Goal: Navigation & Orientation: Find specific page/section

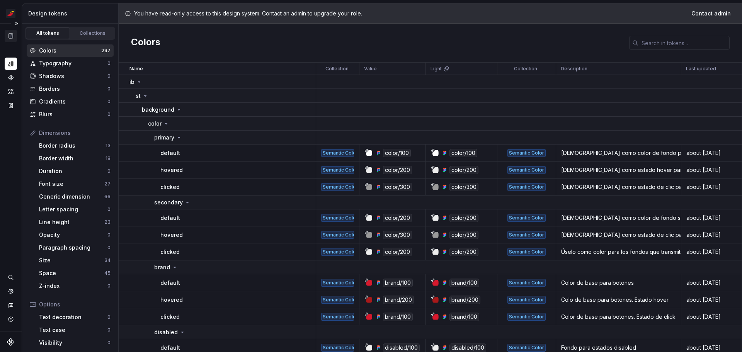
click at [13, 36] on icon "Documentation" at bounding box center [10, 35] width 7 height 7
click at [18, 20] on button "Expand sidebar" at bounding box center [16, 23] width 11 height 11
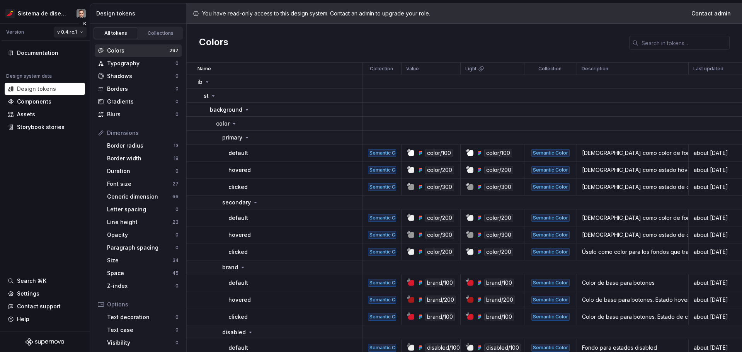
click at [67, 33] on html "Sistema de diseño Iberia Version v 0.4.rc.1 Documentation Design system data De…" at bounding box center [371, 176] width 742 height 352
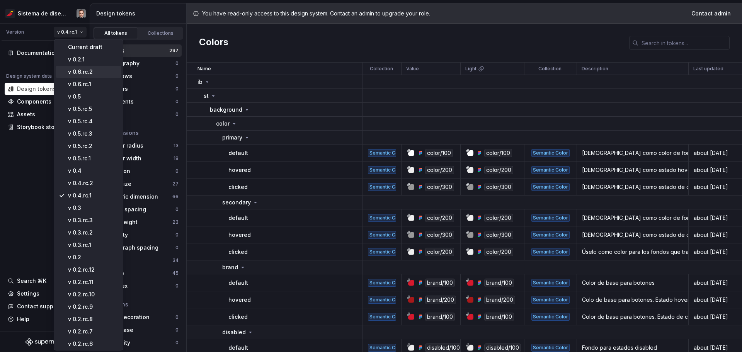
click at [91, 69] on div "v 0.6.rc.2" at bounding box center [93, 72] width 50 height 8
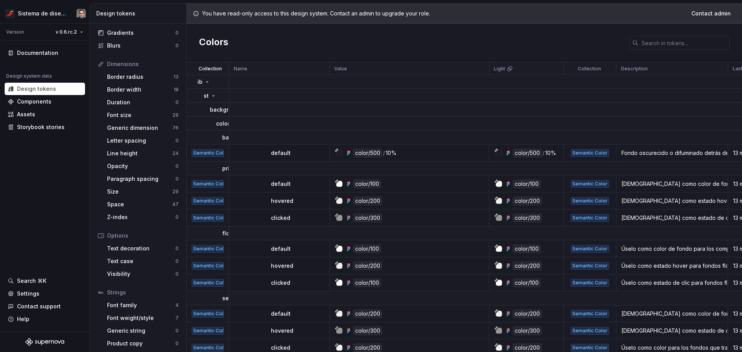
scroll to position [71, 0]
click at [46, 108] on div "Design system data Design tokens Components Assets Storybook stories" at bounding box center [45, 103] width 80 height 60
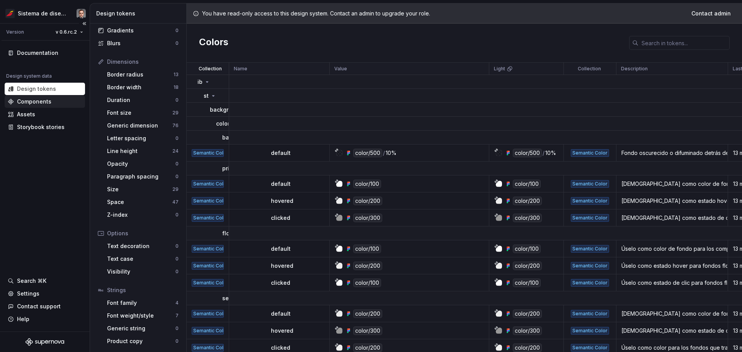
click at [46, 107] on div "Components" at bounding box center [45, 101] width 80 height 12
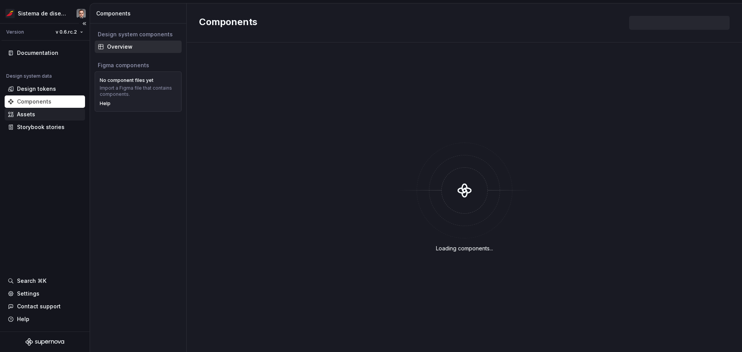
click at [44, 110] on div "Assets" at bounding box center [45, 114] width 74 height 8
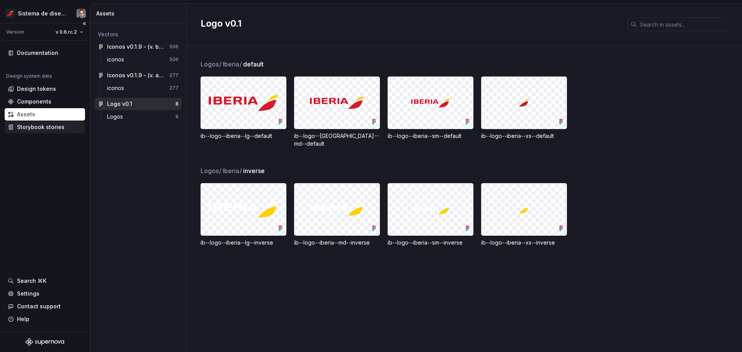
click at [46, 126] on div "Storybook stories" at bounding box center [41, 127] width 48 height 8
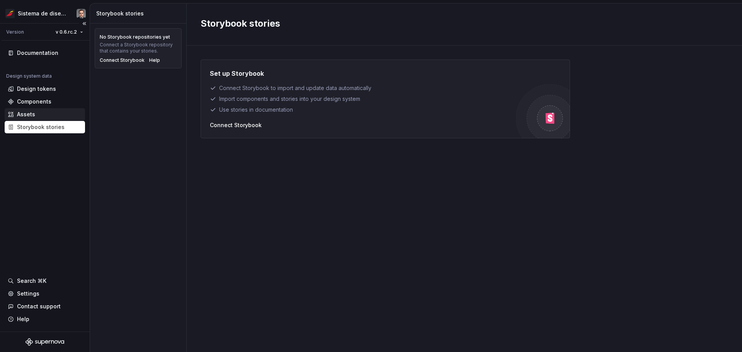
click at [47, 116] on div "Assets" at bounding box center [45, 114] width 74 height 8
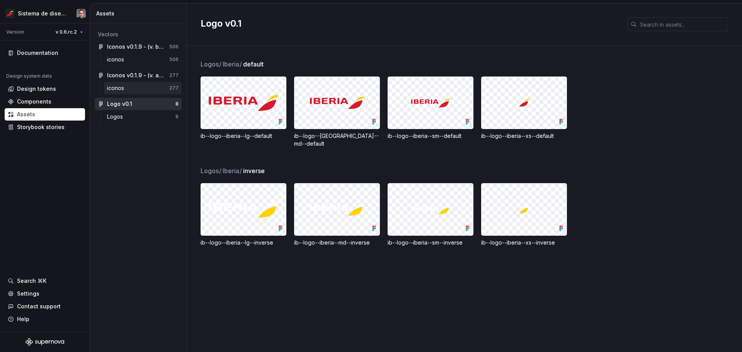
click at [135, 87] on div "iconos" at bounding box center [138, 88] width 62 height 8
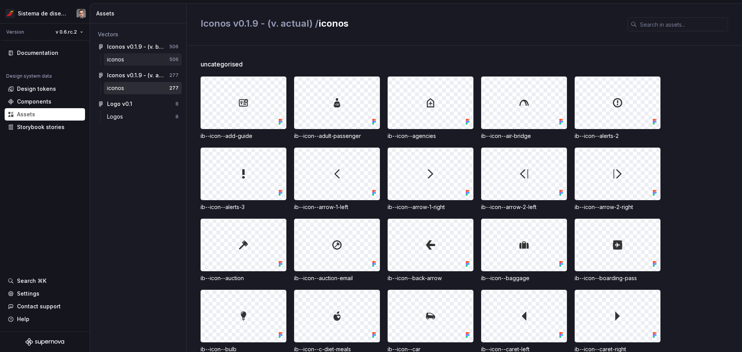
click at [132, 60] on div "iconos" at bounding box center [138, 60] width 62 height 8
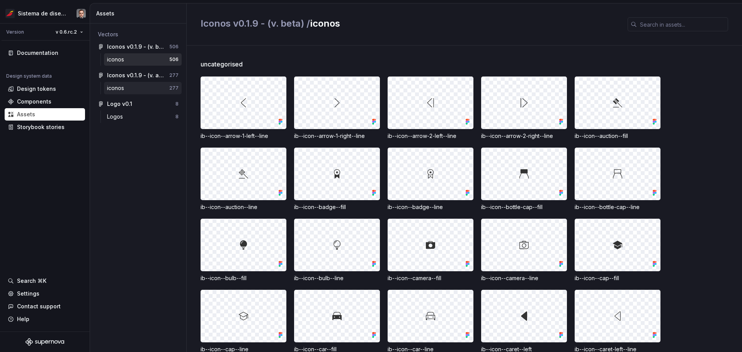
click at [129, 86] on div "iconos" at bounding box center [138, 88] width 62 height 8
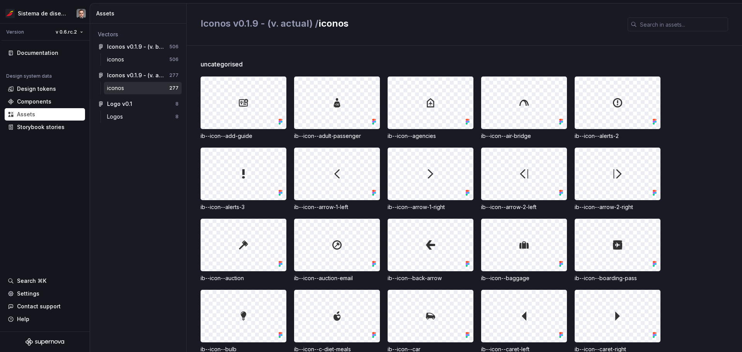
click at [133, 67] on div "iconos 506" at bounding box center [138, 60] width 87 height 15
click at [134, 64] on div "iconos 506" at bounding box center [143, 59] width 78 height 12
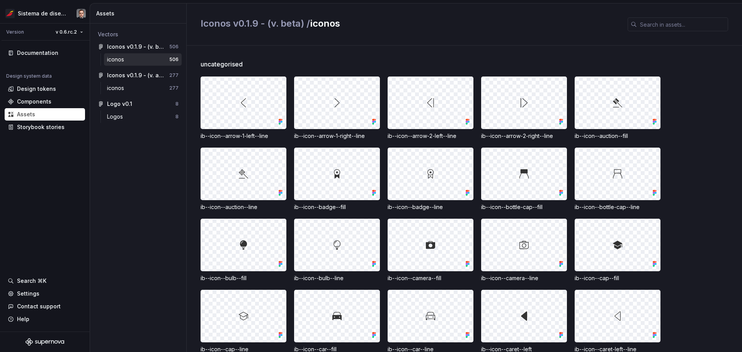
click at [231, 67] on span "uncategorised" at bounding box center [221, 63] width 42 height 9
copy span "uncategorised"
click at [123, 88] on div "iconos" at bounding box center [117, 88] width 20 height 8
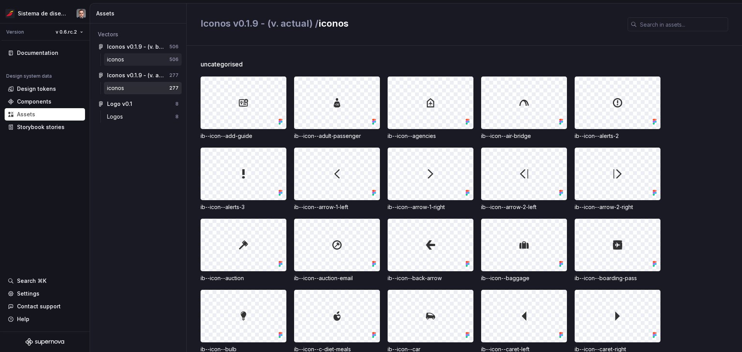
click at [138, 57] on div "iconos" at bounding box center [138, 60] width 62 height 8
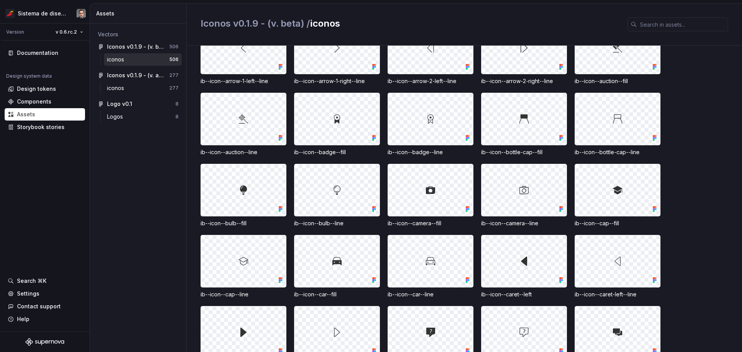
scroll to position [154, 0]
